Goal: Use online tool/utility: Utilize a website feature to perform a specific function

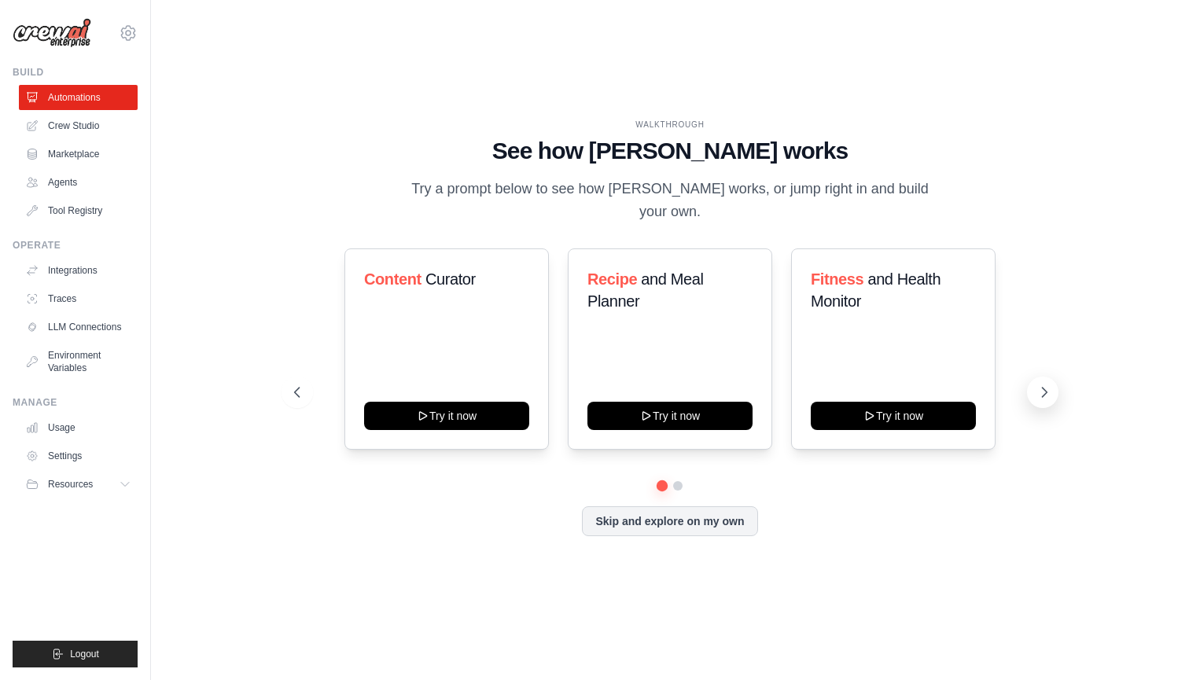
click at [1048, 384] on icon at bounding box center [1044, 392] width 16 height 16
click at [291, 377] on button at bounding box center [296, 392] width 31 height 31
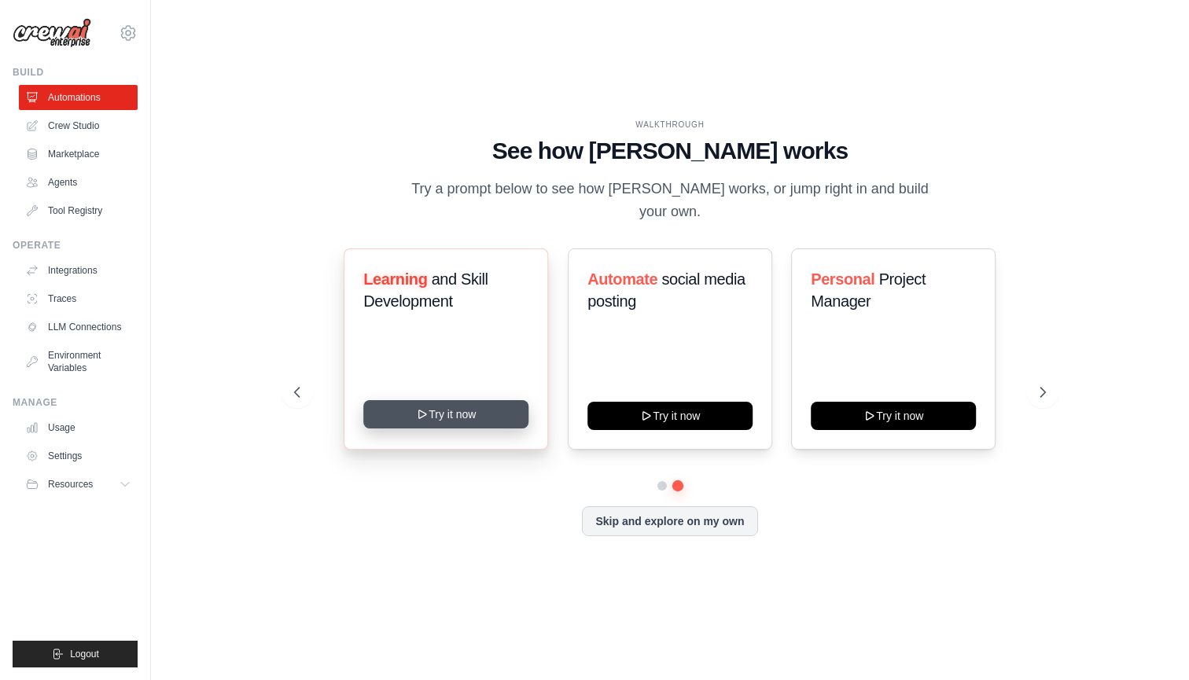
click at [508, 402] on button "Try it now" at bounding box center [446, 414] width 165 height 28
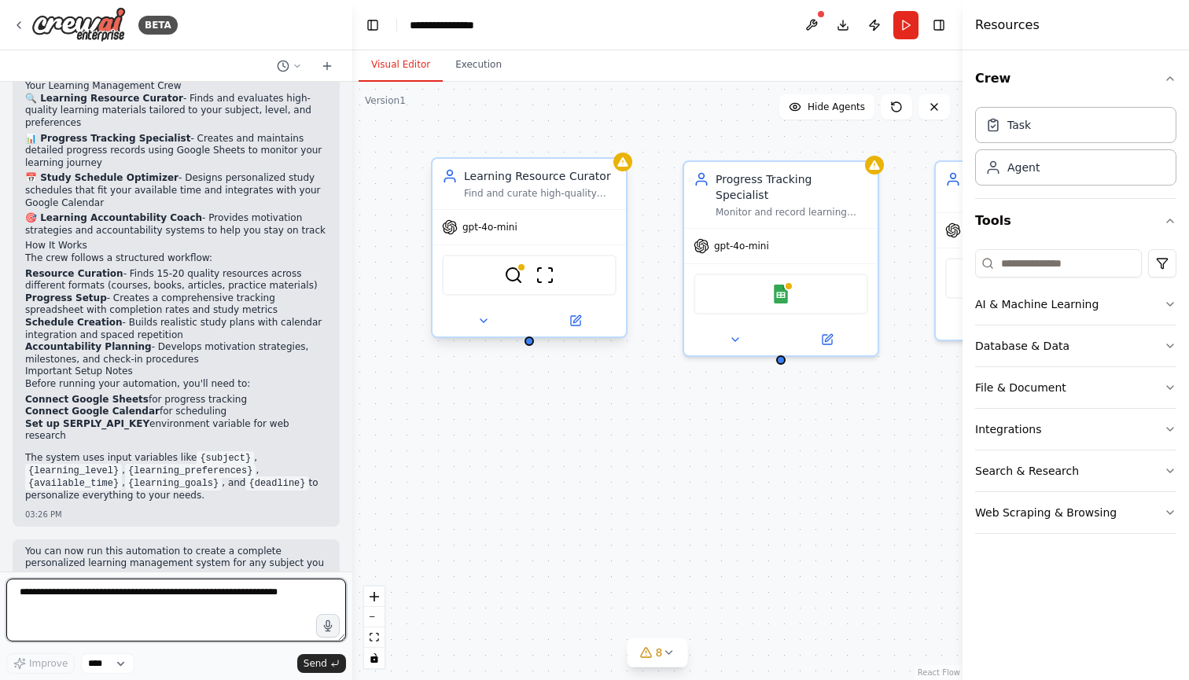
scroll to position [1200, 0]
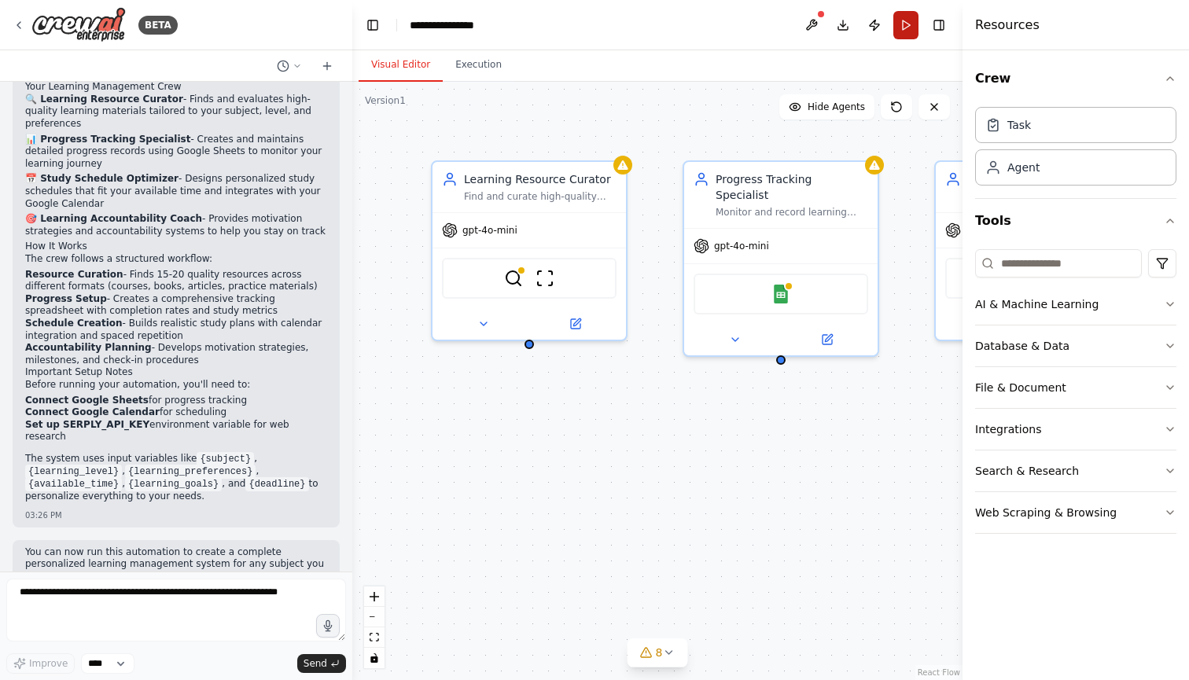
click at [907, 34] on button "Run" at bounding box center [905, 25] width 25 height 28
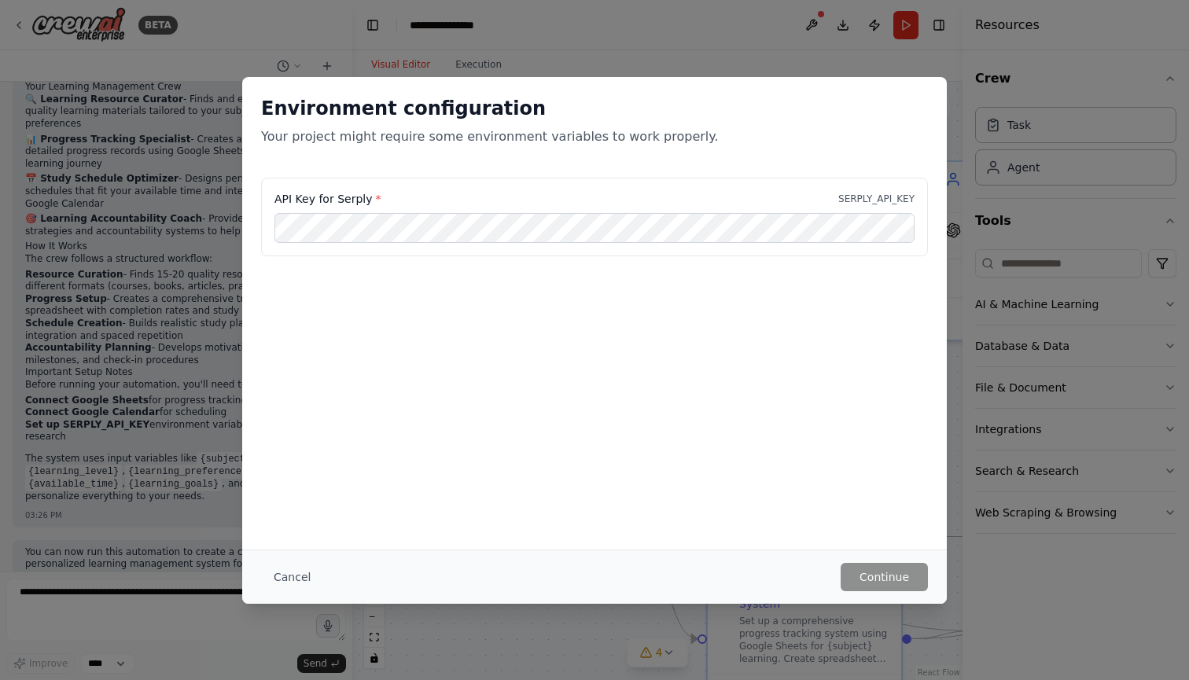
click at [855, 197] on p "SERPLY_API_KEY" at bounding box center [876, 199] width 76 height 13
click at [306, 578] on button "Cancel" at bounding box center [292, 577] width 62 height 28
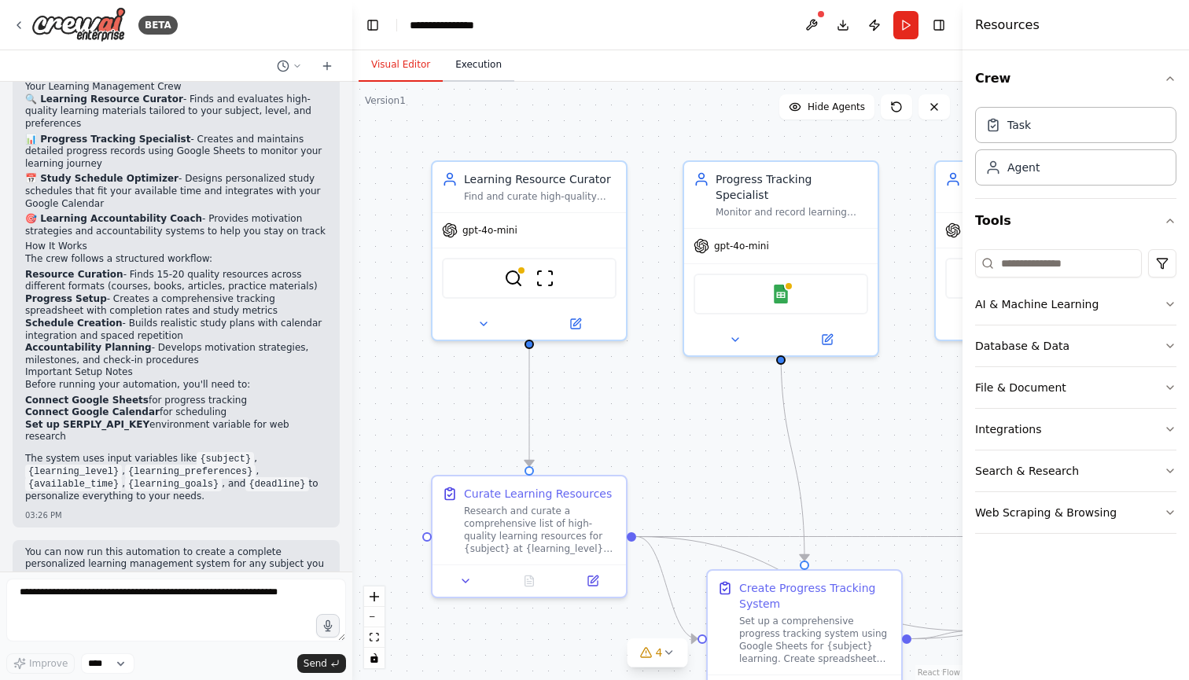
click at [491, 72] on button "Execution" at bounding box center [479, 65] width 72 height 33
click at [424, 63] on button "Visual Editor" at bounding box center [401, 65] width 84 height 33
click at [1043, 302] on div "AI & Machine Learning" at bounding box center [1036, 304] width 123 height 16
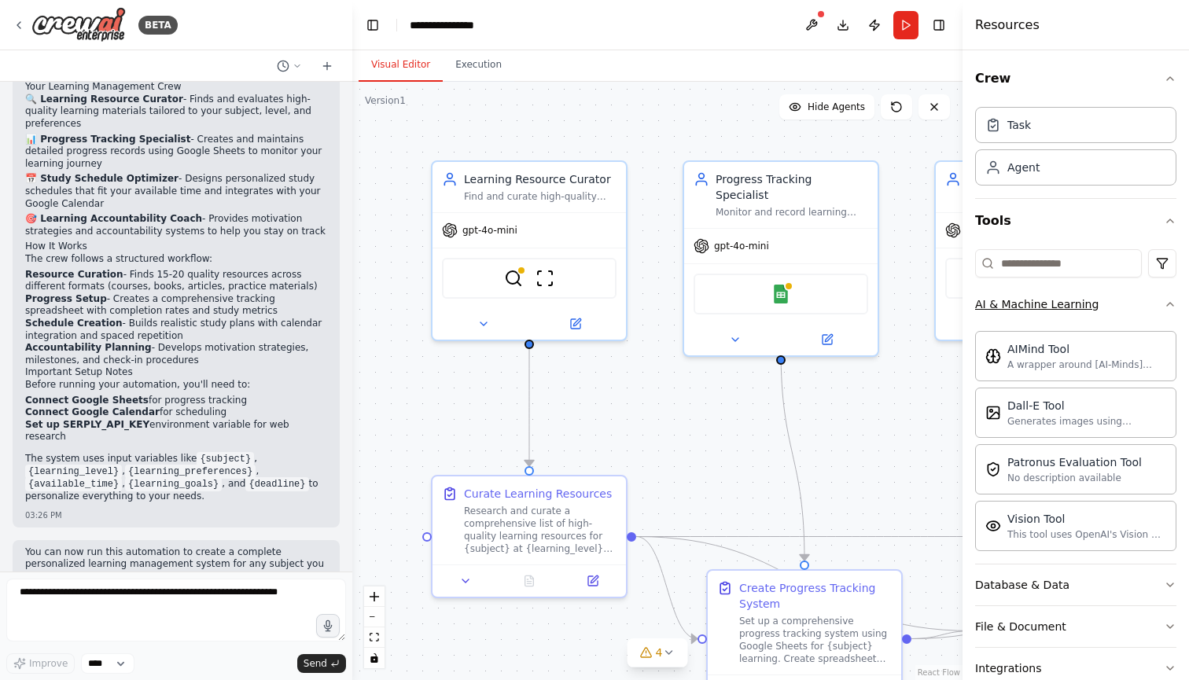
click at [1043, 302] on div "AI & Machine Learning" at bounding box center [1036, 304] width 123 height 16
